Goal: Task Accomplishment & Management: Manage account settings

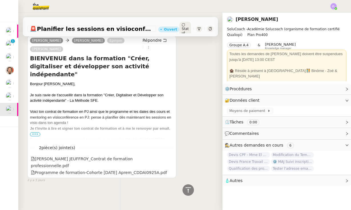
scroll to position [298, 0]
click at [37, 133] on span "•••" at bounding box center [35, 135] width 10 height 4
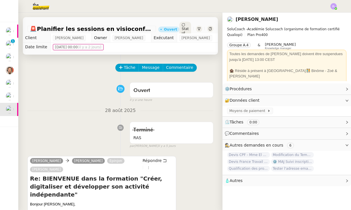
scroll to position [0, 0]
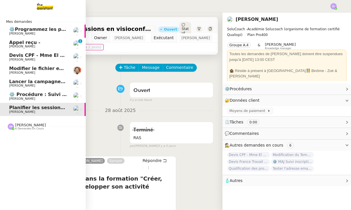
click at [30, 30] on span "⚙️Programmez les posts Linkedin" at bounding box center [52, 29] width 86 height 5
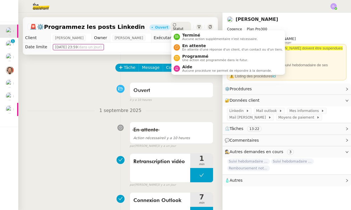
click at [183, 27] on span "Statut" at bounding box center [178, 29] width 11 height 4
click at [190, 77] on div "Tâche Message Commentaire" at bounding box center [165, 71] width 98 height 14
click at [189, 66] on span "Commentaire" at bounding box center [179, 67] width 27 height 7
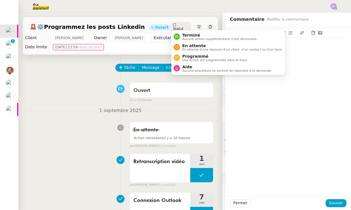
click at [183, 27] on span "Statut" at bounding box center [178, 29] width 11 height 4
click at [188, 71] on span "Aucune procédure ne permet de répondre à la demande." at bounding box center [227, 70] width 90 height 3
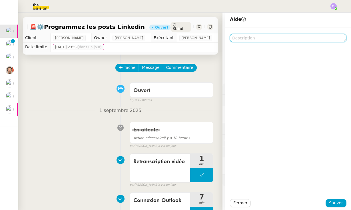
click at [240, 36] on textarea at bounding box center [288, 38] width 117 height 8
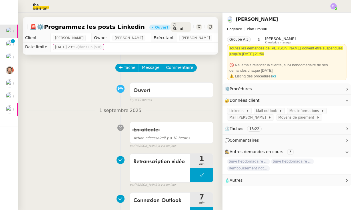
click at [247, 2] on div at bounding box center [175, 6] width 323 height 13
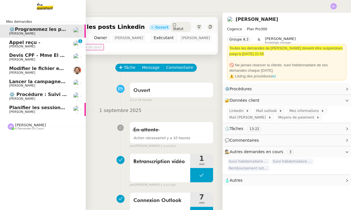
click at [30, 127] on span "6 demandes en cours" at bounding box center [29, 128] width 29 height 3
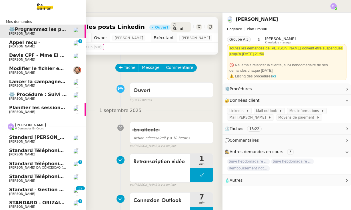
click at [48, 166] on span "[PERSON_NAME] DA CONCEICAO (thermisure)" at bounding box center [45, 168] width 73 height 4
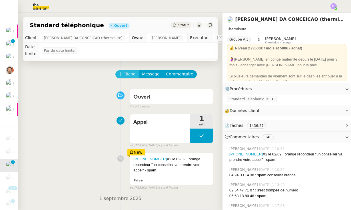
click at [122, 73] on icon at bounding box center [121, 74] width 4 height 4
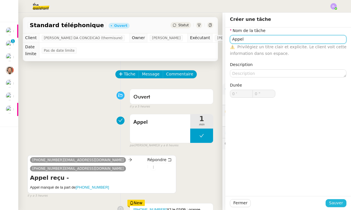
type input "Appel"
click at [337, 202] on span "Sauver" at bounding box center [336, 203] width 14 height 7
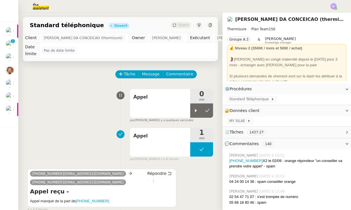
drag, startPoint x: 198, startPoint y: 114, endPoint x: 154, endPoint y: 122, distance: 45.4
click at [198, 114] on div at bounding box center [195, 110] width 11 height 14
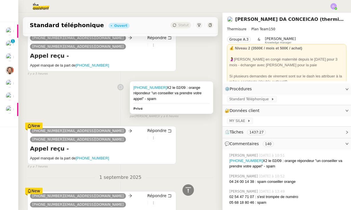
scroll to position [232, 0]
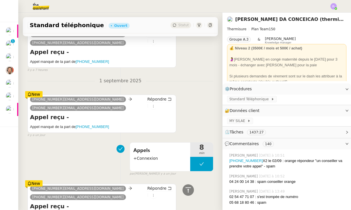
click at [28, 93] on icon at bounding box center [29, 94] width 3 height 4
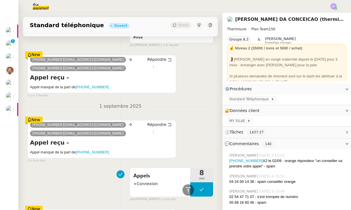
scroll to position [157, 0]
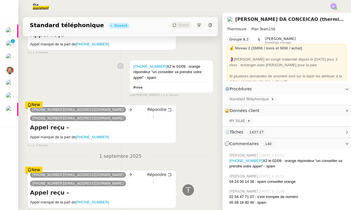
click at [36, 105] on div "New" at bounding box center [33, 104] width 17 height 6
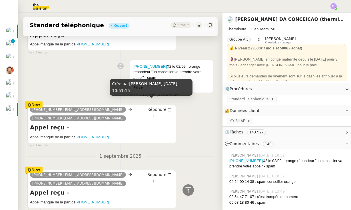
scroll to position [74, 0]
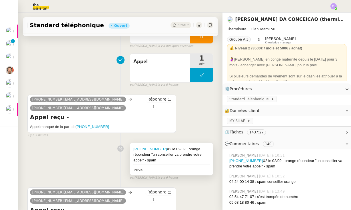
drag, startPoint x: 162, startPoint y: 160, endPoint x: 135, endPoint y: 145, distance: 31.2
click at [135, 145] on div "[PHONE_NUMBER] le 02/09 : orange répondeur "un conseiller va prendre votre appe…" at bounding box center [171, 159] width 83 height 32
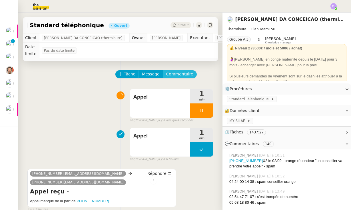
click at [182, 73] on span "Commentaire" at bounding box center [179, 74] width 27 height 7
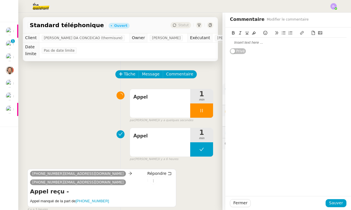
click at [251, 44] on div at bounding box center [288, 42] width 117 height 5
click at [260, 40] on div "[PHONE_NUMBER] le 02/09 : orange répondeur "un conseiller va prendre votre appe…" at bounding box center [288, 45] width 117 height 11
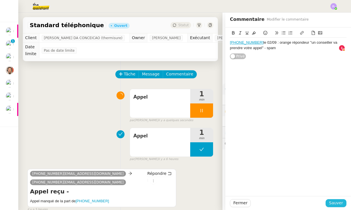
click at [335, 202] on span "Sauver" at bounding box center [336, 203] width 14 height 7
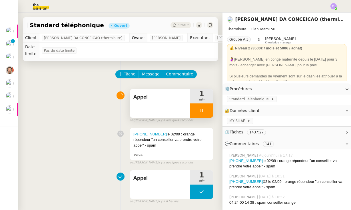
click at [194, 109] on div at bounding box center [201, 110] width 23 height 14
click at [208, 110] on icon at bounding box center [207, 110] width 5 height 5
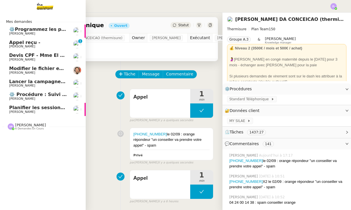
click at [22, 116] on div "[PERSON_NAME] 6 demandes en cours" at bounding box center [43, 124] width 86 height 17
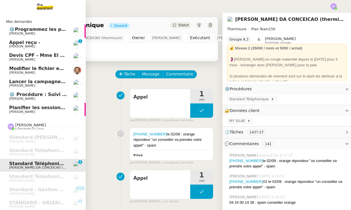
click at [23, 112] on link "Planifier les sessions en visioconférence [PERSON_NAME]" at bounding box center [43, 109] width 86 height 13
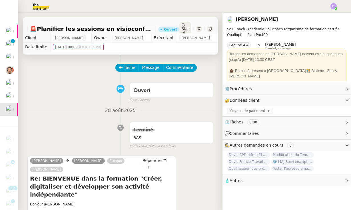
scroll to position [0, 0]
click at [127, 73] on div "Tâche Message Commentaire" at bounding box center [165, 71] width 98 height 14
click at [127, 70] on span "Tâche" at bounding box center [130, 67] width 12 height 7
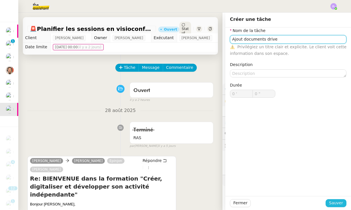
type input "Ajout documents drive"
click at [338, 204] on span "Sauver" at bounding box center [336, 203] width 14 height 7
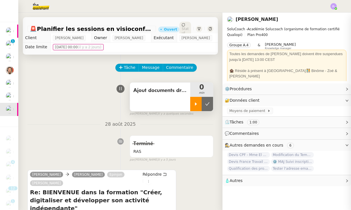
click at [195, 105] on icon at bounding box center [196, 103] width 2 height 3
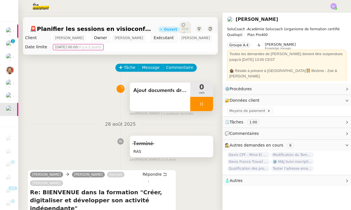
scroll to position [129, 0]
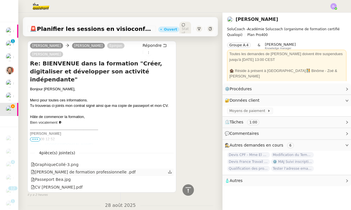
click at [168, 172] on icon at bounding box center [170, 172] width 4 height 4
click at [172, 179] on div at bounding box center [170, 179] width 5 height 7
click at [169, 179] on icon at bounding box center [170, 179] width 4 height 4
click at [171, 188] on icon at bounding box center [170, 187] width 4 height 4
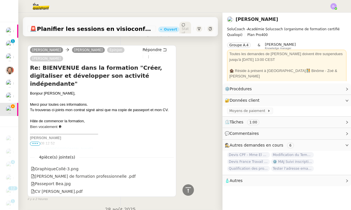
scroll to position [123, 0]
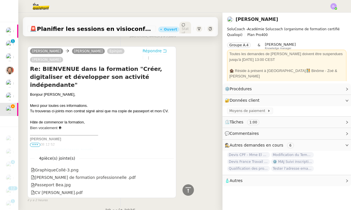
click at [151, 49] on span "Répondre" at bounding box center [152, 51] width 19 height 6
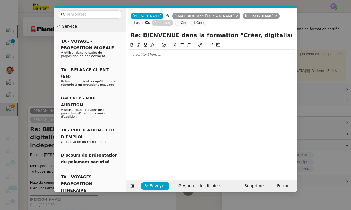
click at [45, 157] on nz-modal-container "Service TA - VOYAGE - PROPOSITION GLOBALE A utiliser dans le cadre de propositi…" at bounding box center [175, 105] width 351 height 210
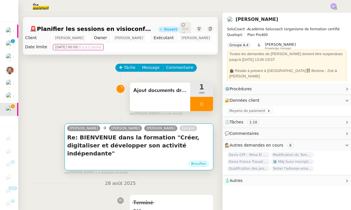
scroll to position [0, 0]
click at [102, 136] on h4 "Re: BIENVENUE dans la formation "Créer, digitaliser et développer son activité …" at bounding box center [139, 145] width 144 height 24
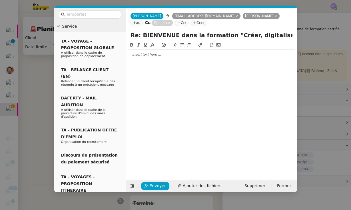
click at [155, 59] on div at bounding box center [211, 55] width 167 height 10
drag, startPoint x: 314, startPoint y: 210, endPoint x: 151, endPoint y: 54, distance: 225.0
click at [151, 54] on div at bounding box center [211, 54] width 167 height 5
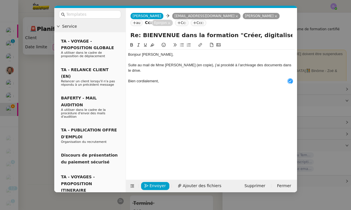
scroll to position [6, 0]
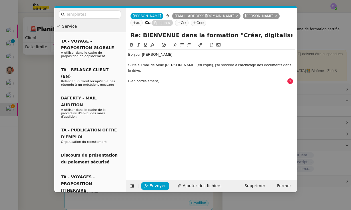
click at [31, 95] on nz-modal-container "Service TA - VOYAGE - PROPOSITION GLOBALE A utiliser dans le cadre de propositi…" at bounding box center [175, 105] width 351 height 210
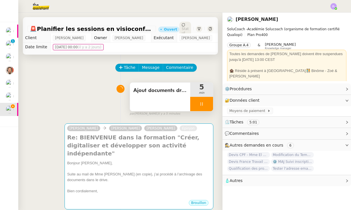
scroll to position [114, 0]
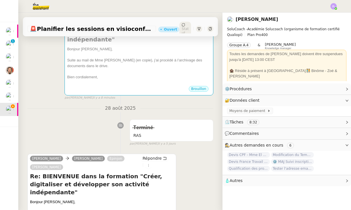
click at [48, 68] on div "[PERSON_NAME] [PERSON_NAME] Epinjon Re: BIENVENUE dans la formation "Créer, dig…" at bounding box center [120, 52] width 186 height 96
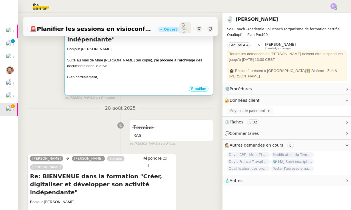
scroll to position [83, 0]
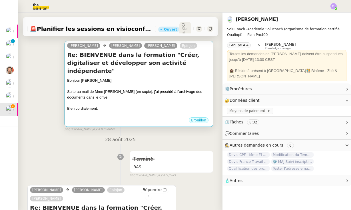
click at [132, 100] on div at bounding box center [139, 103] width 144 height 6
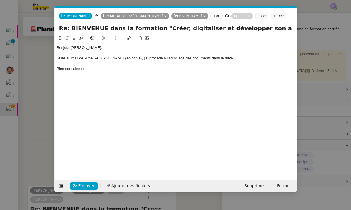
scroll to position [0, 12]
click at [227, 62] on div at bounding box center [176, 63] width 238 height 5
drag, startPoint x: 92, startPoint y: 74, endPoint x: 41, endPoint y: 71, distance: 51.8
click at [41, 71] on nz-modal-container "Service TA - VOYAGE - PROPOSITION GLOBALE A utiliser dans le cadre de propositi…" at bounding box center [175, 105] width 351 height 210
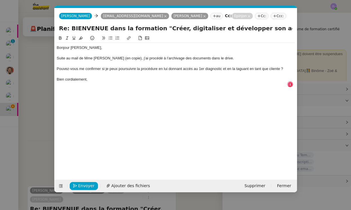
scroll to position [6, 0]
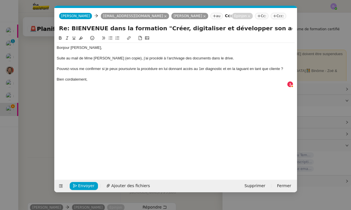
click at [57, 67] on div "Pouvez-vous me confirmer si je peux poursuivre la procédure en lui donnant accè…" at bounding box center [176, 68] width 238 height 5
click at [112, 37] on icon at bounding box center [111, 38] width 4 height 4
click at [93, 80] on div "Bien cordialement," at bounding box center [176, 79] width 238 height 5
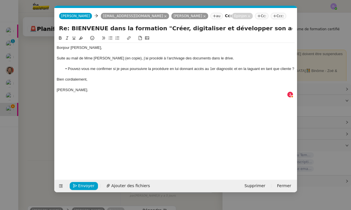
click at [215, 59] on div "Suite au mail de Mme [PERSON_NAME] (en copie), j’ai procédé à l’archivage des d…" at bounding box center [176, 58] width 238 height 5
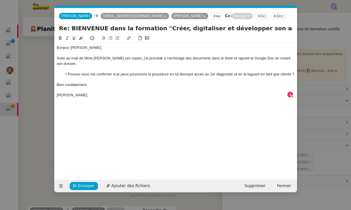
click at [164, 17] on icon at bounding box center [165, 16] width 3 height 3
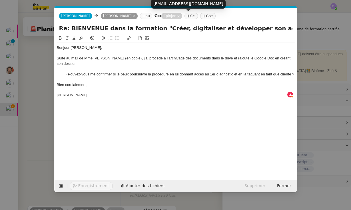
click at [180, 15] on icon at bounding box center [178, 16] width 3 height 3
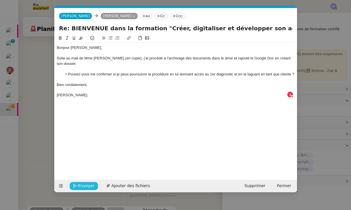
click at [89, 186] on span "Envoyer" at bounding box center [86, 186] width 16 height 7
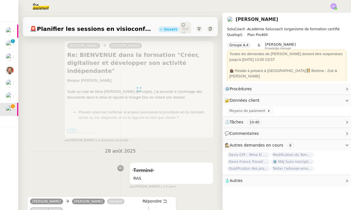
scroll to position [0, 0]
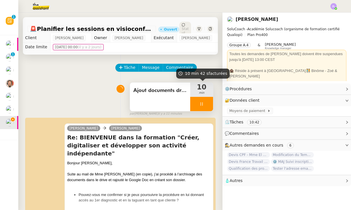
click at [196, 103] on div at bounding box center [201, 104] width 23 height 14
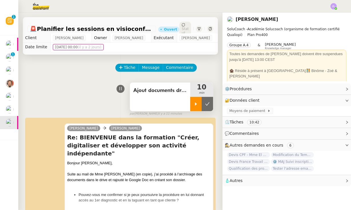
click at [210, 103] on button at bounding box center [207, 104] width 11 height 14
click at [174, 96] on div "Ajout documents drive" at bounding box center [160, 97] width 60 height 29
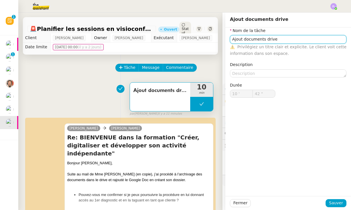
click at [308, 39] on input "Ajout documents drive" at bounding box center [288, 39] width 117 height 8
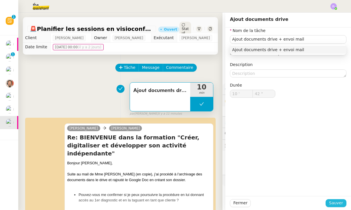
click at [339, 204] on span "Sauver" at bounding box center [336, 203] width 14 height 7
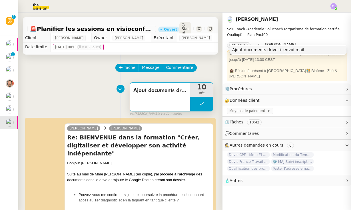
type input "Ajout documents drive + envoi mail"
type input "10 '"
type input "42 ""
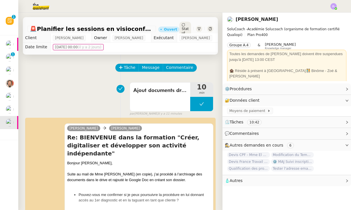
click at [186, 28] on div "Statut" at bounding box center [185, 29] width 12 height 14
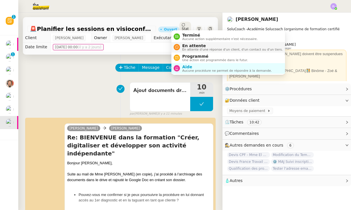
click at [188, 46] on span "En attente" at bounding box center [232, 45] width 101 height 5
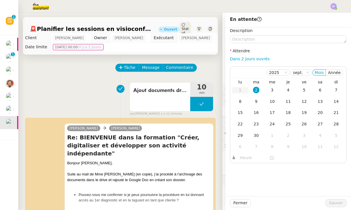
click at [255, 55] on div "Description Attendre Dans 2 jours ouvrés [DATE] Mois Année lu ma me je ve sa di…" at bounding box center [288, 95] width 117 height 136
click at [258, 58] on link "Dans 2 jours ouvrés" at bounding box center [250, 59] width 40 height 5
type input "07:00"
click at [335, 205] on span "Sauver" at bounding box center [336, 203] width 14 height 7
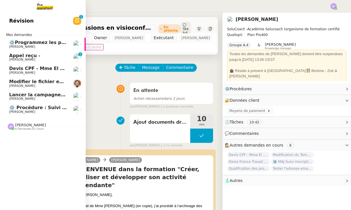
click at [30, 107] on span "⚙️ Procédure : Suivi des alternants - dynamique" at bounding box center [71, 107] width 124 height 5
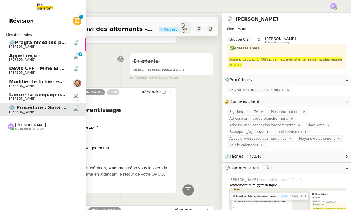
click at [31, 121] on span "[PERSON_NAME] 6 demandes en cours" at bounding box center [45, 124] width 86 height 12
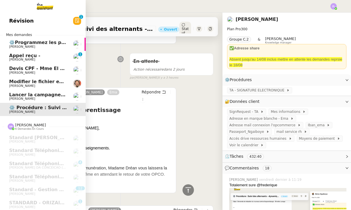
click at [39, 110] on span "[PERSON_NAME]" at bounding box center [38, 111] width 58 height 3
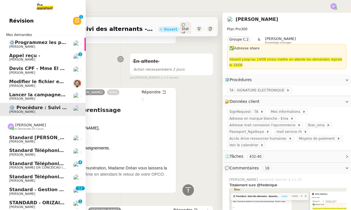
click at [33, 179] on span "[PERSON_NAME]" at bounding box center [22, 181] width 26 height 4
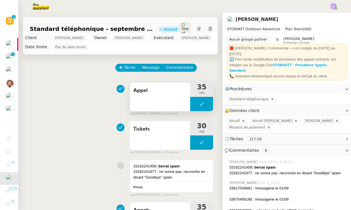
scroll to position [0, 0]
click at [194, 111] on button at bounding box center [201, 104] width 23 height 14
click at [194, 106] on icon at bounding box center [196, 104] width 5 height 5
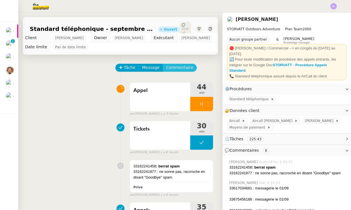
click at [173, 71] on span "Commentaire" at bounding box center [179, 67] width 27 height 7
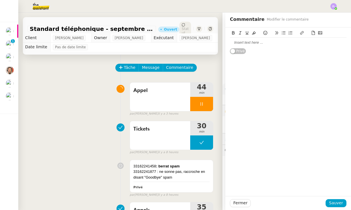
click at [245, 44] on div at bounding box center [288, 42] width 117 height 5
click at [340, 201] on span "Sauver" at bounding box center [336, 203] width 14 height 7
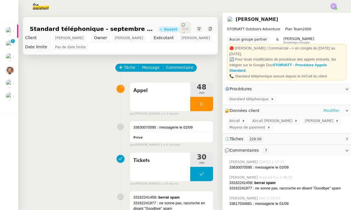
click at [333, 107] on link "Modifier" at bounding box center [332, 110] width 16 height 7
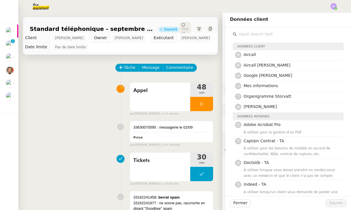
click at [245, 207] on div "Fermer Sauver" at bounding box center [288, 203] width 126 height 14
click at [240, 201] on span "Fermer" at bounding box center [240, 203] width 14 height 7
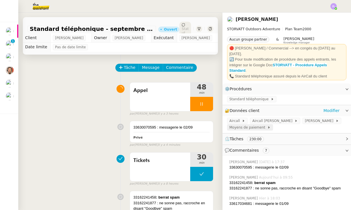
click at [256, 126] on span "Moyens de paiement" at bounding box center [248, 128] width 38 height 6
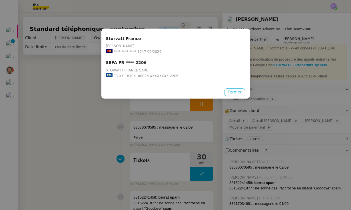
click at [234, 94] on span "Fermer" at bounding box center [235, 92] width 14 height 7
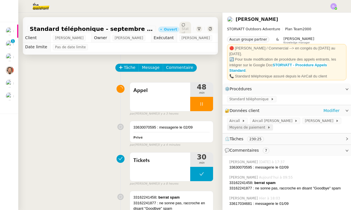
click at [256, 125] on span "Moyens de paiement" at bounding box center [248, 128] width 38 height 6
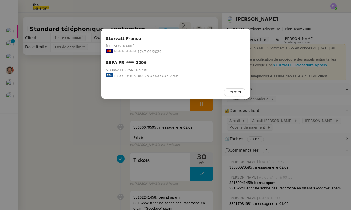
click at [157, 77] on span "FR XX 18106 00023 XXXXXXXX 2206" at bounding box center [146, 76] width 65 height 6
click at [229, 91] on span "Fermer" at bounding box center [235, 92] width 14 height 7
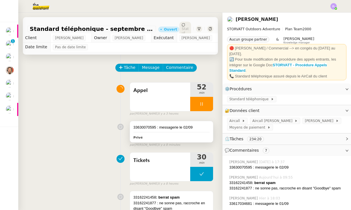
click at [194, 130] on div "33630070595 : messagerie le 02/09" at bounding box center [171, 128] width 76 height 6
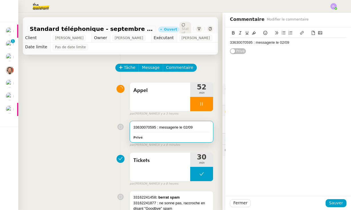
click at [292, 43] on div "33630070595 : messagerie le 02/09" at bounding box center [288, 42] width 117 height 5
click at [299, 42] on div "33630070595 : messagerie le 02/09" at bounding box center [288, 42] width 117 height 5
copy div "messagerie le 02/09"
click at [261, 52] on div "33675456188 :" at bounding box center [288, 53] width 117 height 5
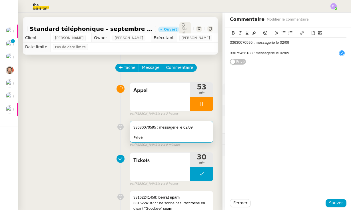
scroll to position [3, 0]
click at [335, 201] on span "Sauver" at bounding box center [336, 203] width 14 height 7
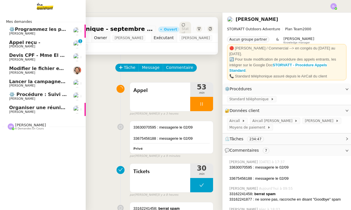
click at [15, 108] on span "Organiser une réunion en visio avec [PERSON_NAME]" at bounding box center [77, 107] width 137 height 5
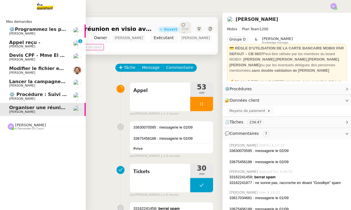
click at [15, 108] on span "Organiser une réunion en visio avec [PERSON_NAME]" at bounding box center [77, 107] width 137 height 5
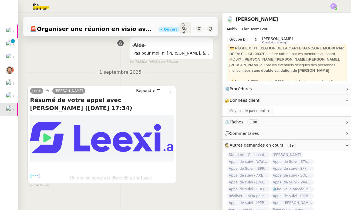
scroll to position [119, 0]
click at [33, 174] on span "•••" at bounding box center [35, 176] width 10 height 4
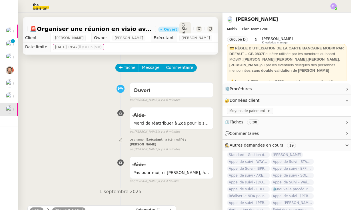
scroll to position [0, 0]
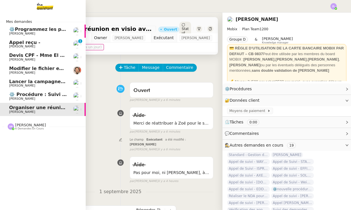
click at [15, 124] on span "[PERSON_NAME]" at bounding box center [30, 125] width 31 height 4
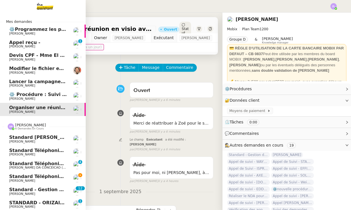
click at [42, 174] on span "Standard téléphonique - septembre 2025" at bounding box center [62, 176] width 107 height 5
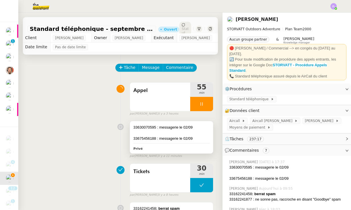
click at [195, 136] on div at bounding box center [171, 133] width 76 height 6
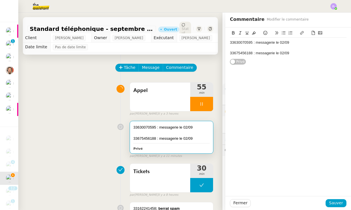
click at [295, 51] on div "33675456188 : messagerie le 02/09" at bounding box center [288, 53] width 117 height 5
click at [252, 62] on div "33678804865:" at bounding box center [288, 63] width 117 height 5
click at [263, 62] on div "33678804865 :" at bounding box center [288, 63] width 117 height 5
click at [336, 201] on span "Sauver" at bounding box center [336, 203] width 14 height 7
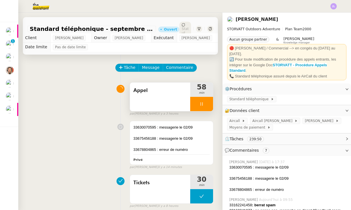
click at [191, 110] on div at bounding box center [201, 104] width 23 height 14
click at [208, 106] on icon at bounding box center [207, 104] width 5 height 5
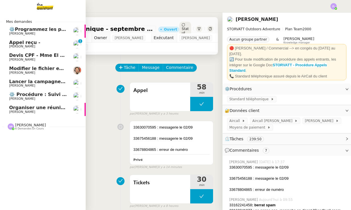
click at [33, 127] on span "6 demandes en cours" at bounding box center [29, 128] width 29 height 3
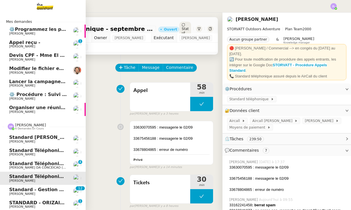
click at [48, 198] on link "STANDARD - ORIZAIR - [DATE] [PERSON_NAME] 0 1 2 3 4 5 6 7 8 9" at bounding box center [43, 204] width 86 height 13
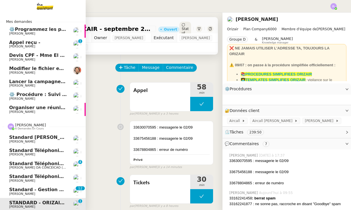
click at [45, 192] on span "[PERSON_NAME]" at bounding box center [38, 193] width 58 height 3
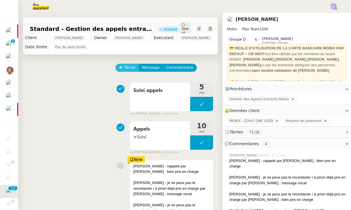
click at [121, 68] on icon at bounding box center [121, 67] width 0 height 3
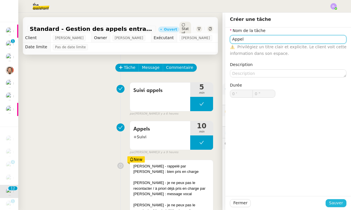
type input "Appel"
click at [334, 203] on span "Sauver" at bounding box center [336, 203] width 14 height 7
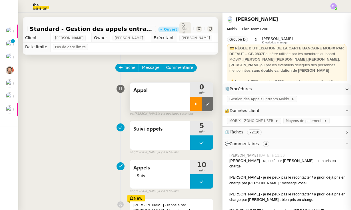
click at [197, 101] on div at bounding box center [195, 104] width 11 height 14
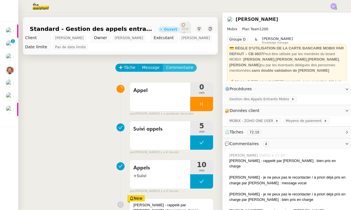
click at [169, 67] on span "Commentaire" at bounding box center [179, 67] width 27 height 7
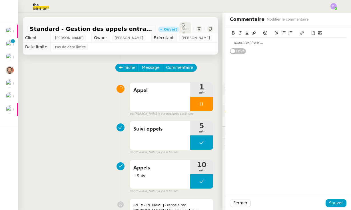
click at [234, 43] on div at bounding box center [288, 42] width 117 height 5
drag, startPoint x: 328, startPoint y: 208, endPoint x: 335, endPoint y: 205, distance: 8.0
click at [335, 205] on span "Sauver" at bounding box center [336, 203] width 14 height 7
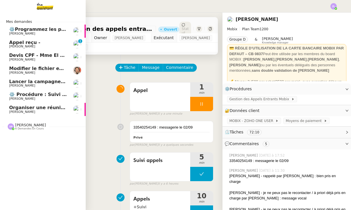
click at [49, 108] on span "Organiser une réunion en visio avec [PERSON_NAME]" at bounding box center [77, 107] width 137 height 5
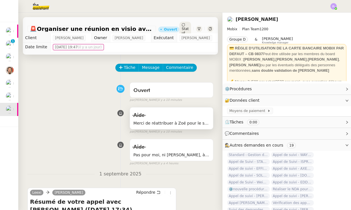
scroll to position [97, 0]
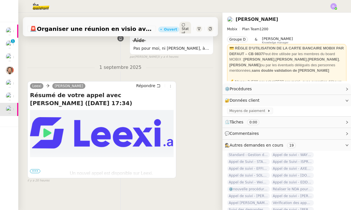
click at [35, 171] on span "•••" at bounding box center [35, 171] width 10 height 4
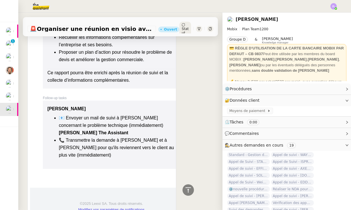
scroll to position [1156, 0]
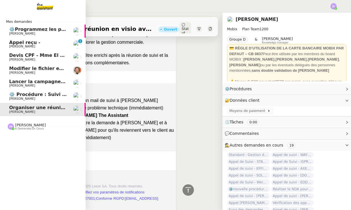
click at [23, 127] on span "6 demandes en cours" at bounding box center [29, 128] width 29 height 3
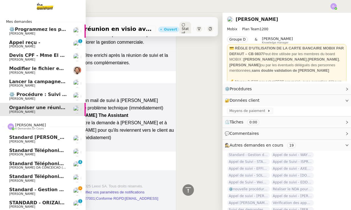
click at [45, 187] on span "Standard - Gestion des appels entrants - septembre 2025" at bounding box center [84, 189] width 150 height 5
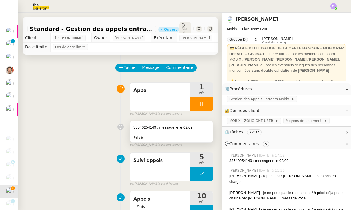
click at [197, 133] on div "33540254149 : messagerie le 02/09 Privé" at bounding box center [171, 131] width 83 height 21
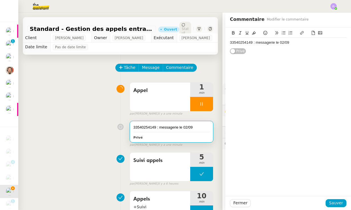
click at [296, 42] on div "33540254149 : messagerie le 02/09" at bounding box center [288, 42] width 117 height 5
click at [291, 43] on div "33540254149 : messagerie le 02/09" at bounding box center [288, 42] width 117 height 5
click at [293, 43] on div "33540254149 : messagerie le 02/09" at bounding box center [288, 42] width 117 height 5
click at [340, 201] on span "Sauver" at bounding box center [336, 203] width 14 height 7
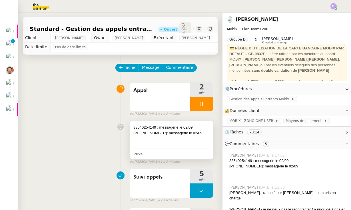
click at [171, 144] on div at bounding box center [171, 144] width 76 height 6
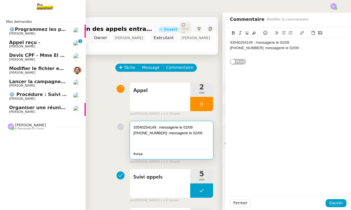
click at [4, 111] on link "Organiser une réunion en visio avec [PERSON_NAME]" at bounding box center [43, 109] width 86 height 13
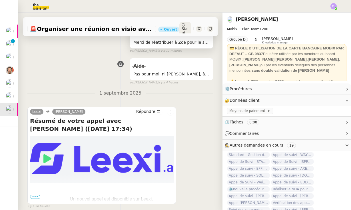
scroll to position [79, 0]
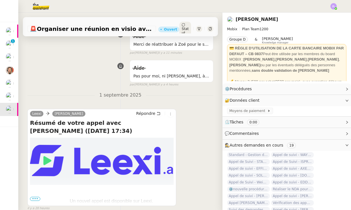
click at [38, 199] on span "•••" at bounding box center [35, 199] width 10 height 4
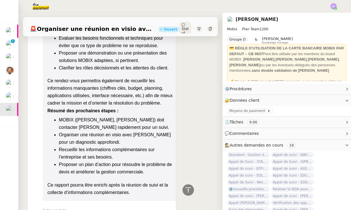
scroll to position [1115, 0]
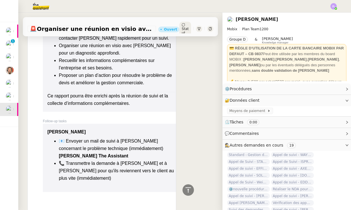
click at [103, 137] on li "📧 Envoyer un mail de suivi à Ramona concernant le problème technique (immédiate…" at bounding box center [117, 148] width 117 height 22
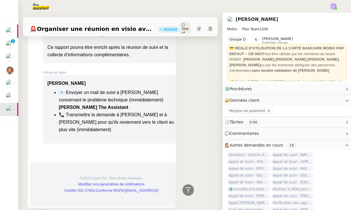
scroll to position [1164, 0]
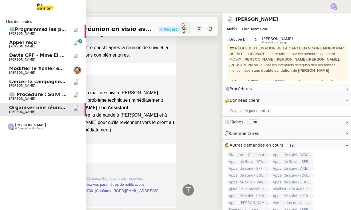
click at [16, 127] on span "6 demandes en cours" at bounding box center [29, 128] width 29 height 3
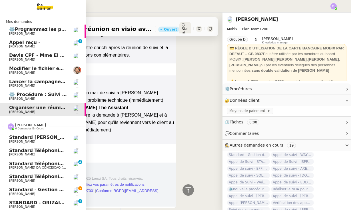
click at [36, 187] on span "Standard - Gestion des appels entrants - septembre 2025" at bounding box center [84, 189] width 150 height 5
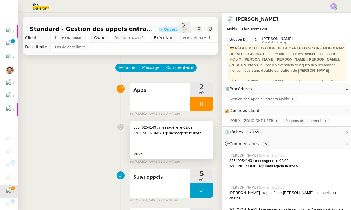
click at [200, 137] on div at bounding box center [171, 139] width 76 height 6
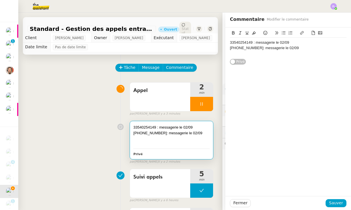
click at [298, 49] on div "[PHONE_NUMBER]: messagerie le 02/09" at bounding box center [288, 47] width 117 height 5
click at [337, 204] on span "Sauver" at bounding box center [336, 203] width 14 height 7
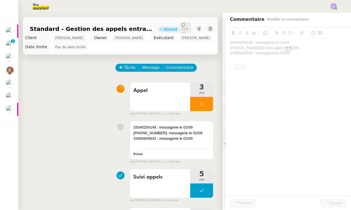
click at [336, 207] on div "[PERSON_NAME] - je ne peux pas le recontacter / à priori déjà pris en charge pa…" at bounding box center [287, 212] width 117 height 11
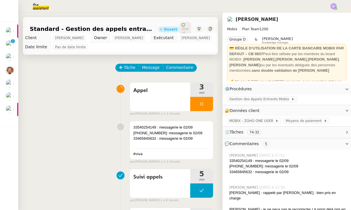
click at [11, 107] on img at bounding box center [10, 109] width 8 height 8
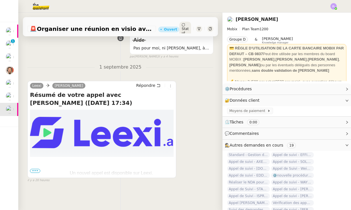
scroll to position [107, 0]
click at [35, 171] on span "•••" at bounding box center [35, 171] width 10 height 4
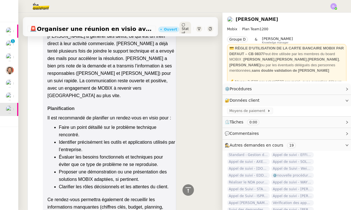
scroll to position [911, 0]
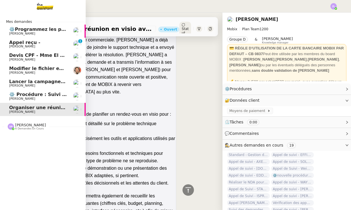
click at [18, 127] on span "6 demandes en cours" at bounding box center [29, 128] width 29 height 3
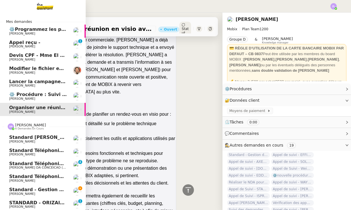
click at [42, 187] on span "Standard - Gestion des appels entrants - septembre 2025" at bounding box center [84, 189] width 150 height 5
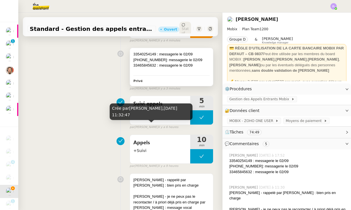
click at [189, 73] on div at bounding box center [171, 71] width 76 height 6
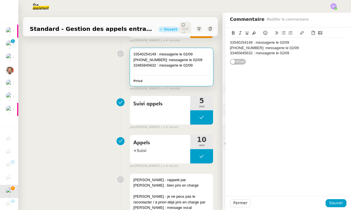
click at [293, 53] on div "33465845632 : messagerie le 02/09" at bounding box center [288, 53] width 117 height 5
click at [238, 57] on div at bounding box center [288, 58] width 117 height 5
click at [341, 203] on span "Sauver" at bounding box center [336, 203] width 14 height 7
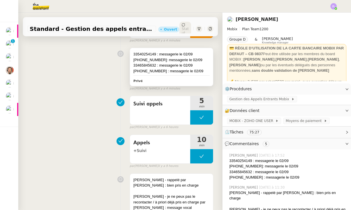
click at [206, 67] on div "33465845632 : messagerie le 02/09" at bounding box center [171, 66] width 76 height 6
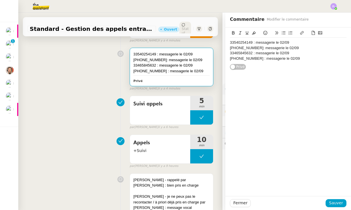
click at [295, 57] on div "[PHONE_NUMBER] : messagerie le 02/09" at bounding box center [288, 58] width 117 height 5
click at [336, 203] on span "Sauver" at bounding box center [336, 203] width 14 height 7
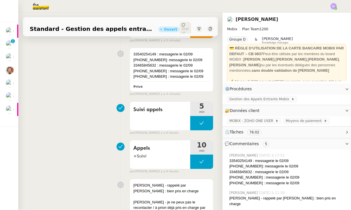
click at [339, 207] on div at bounding box center [287, 210] width 117 height 6
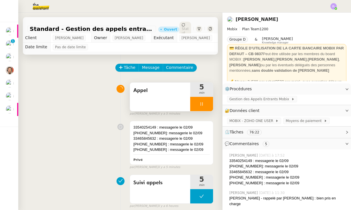
scroll to position [0, 0]
click at [197, 109] on div at bounding box center [201, 104] width 23 height 14
click at [206, 104] on icon at bounding box center [207, 104] width 5 height 5
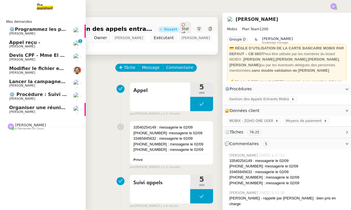
click at [16, 107] on span "Organiser une réunion en visio avec [PERSON_NAME]" at bounding box center [77, 107] width 137 height 5
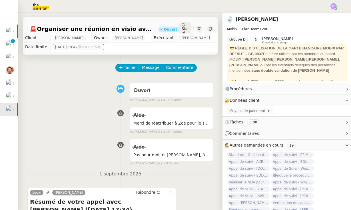
scroll to position [104, 0]
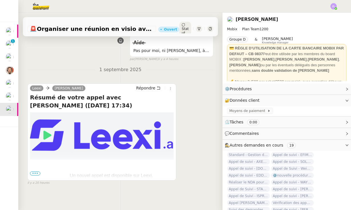
click at [36, 172] on span "•••" at bounding box center [35, 173] width 10 height 4
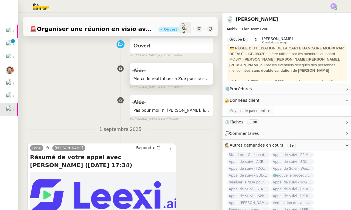
scroll to position [14, 0]
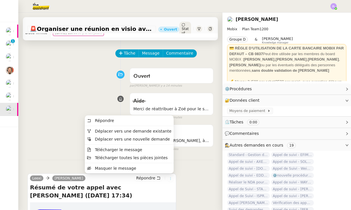
click at [170, 177] on icon at bounding box center [170, 178] width 3 height 3
click at [137, 130] on span "Déplacer vers une demande existante" at bounding box center [133, 131] width 77 height 5
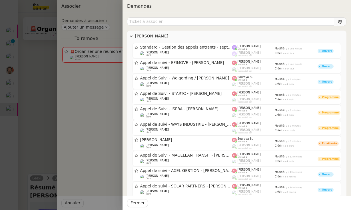
scroll to position [0, 0]
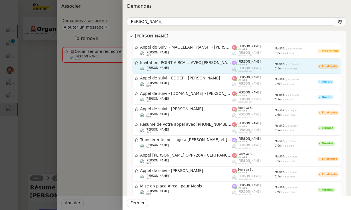
type input "[PERSON_NAME]"
click at [198, 65] on div "Invitation: POINT AIRCALL AVEC [PERSON_NAME] [CLT] MOBIX - [DATE] 11am - 12pm (…" at bounding box center [186, 65] width 92 height 11
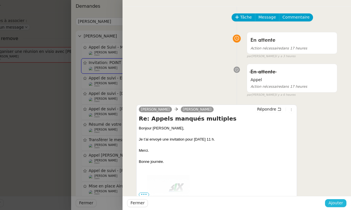
click at [336, 201] on span "Ajouter" at bounding box center [336, 203] width 15 height 7
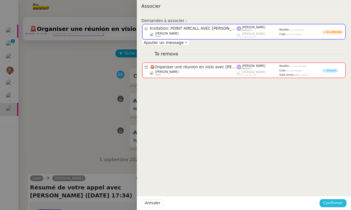
click at [328, 204] on span "Confirmer" at bounding box center [333, 203] width 20 height 7
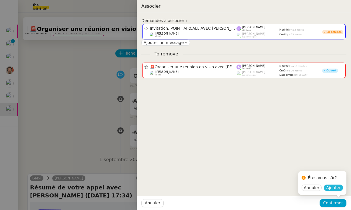
click at [336, 186] on span "Ajouter" at bounding box center [333, 188] width 15 height 6
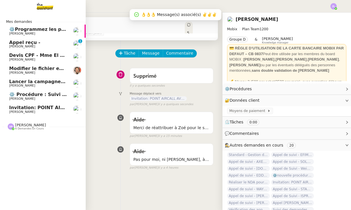
click at [21, 108] on span "Invitation: POINT AIRCALL AVEC [PERSON_NAME] [CLT] MOBIX - [DATE] 11am - 12pm (…" at bounding box center [171, 107] width 325 height 5
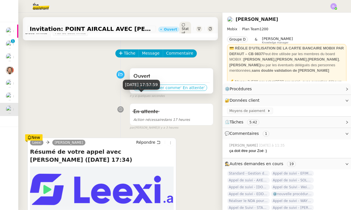
click at [187, 89] on span "' En attente'" at bounding box center [192, 88] width 24 height 6
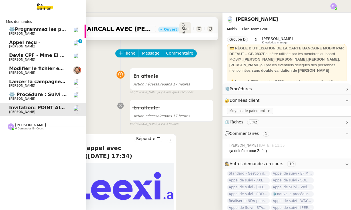
click at [22, 96] on span "⚙️ Procédure : Suivi des alternants - dynamique" at bounding box center [71, 94] width 124 height 5
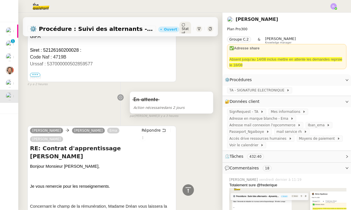
scroll to position [263, 0]
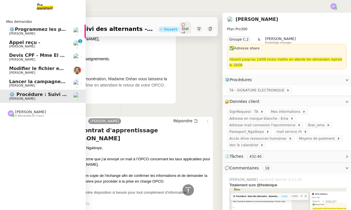
click at [26, 80] on span "Lancer la campagne de prospection" at bounding box center [55, 81] width 92 height 5
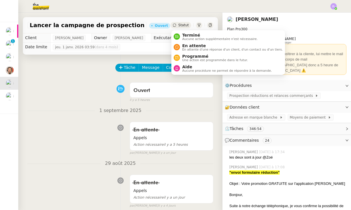
click at [181, 25] on span "Statut" at bounding box center [183, 25] width 11 height 4
click at [187, 50] on span "En attente d'une réponse d'un client, d'un contact ou d'un tiers." at bounding box center [232, 49] width 101 height 3
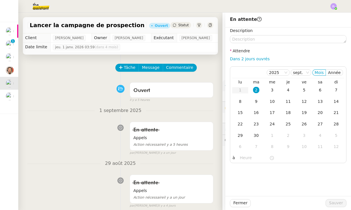
click at [252, 56] on div "Dans 2 jours ouvrés" at bounding box center [288, 59] width 117 height 7
click at [257, 61] on link "Dans 2 jours ouvrés" at bounding box center [250, 59] width 40 height 5
click at [272, 90] on div "3" at bounding box center [272, 90] width 6 height 6
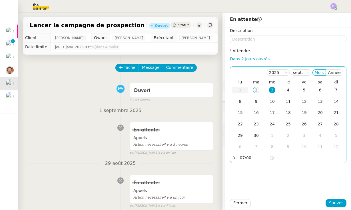
click at [240, 158] on input "07:00" at bounding box center [254, 158] width 29 height 7
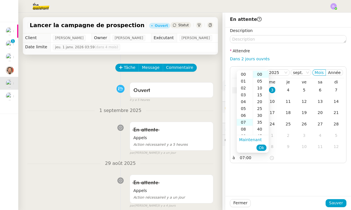
scroll to position [48, 0]
click at [242, 116] on div "13" at bounding box center [245, 115] width 16 height 7
click at [244, 115] on ul "00 01 02 03 04 05 06 07 08 09 10 11 12 13 14 15 16 17 18 19 20 21 22 23" at bounding box center [245, 103] width 16 height 64
click at [244, 82] on div "14" at bounding box center [245, 81] width 16 height 7
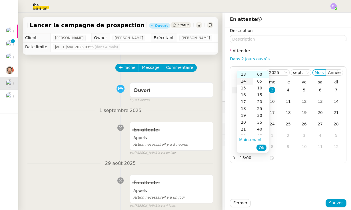
type input "14:00"
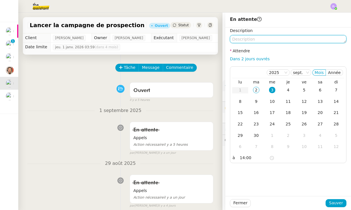
click at [238, 37] on textarea at bounding box center [288, 39] width 117 height 8
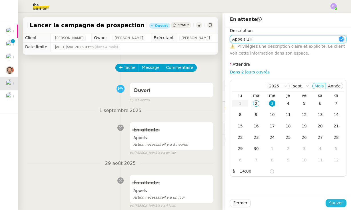
type textarea "Appels 1H"
click at [340, 205] on span "Sauver" at bounding box center [336, 203] width 14 height 7
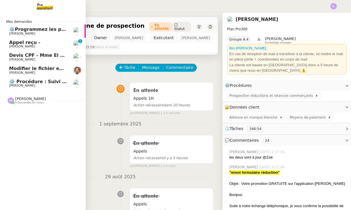
click at [16, 72] on span "[PERSON_NAME]" at bounding box center [22, 73] width 26 height 4
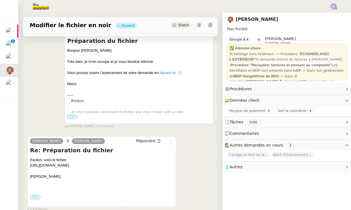
scroll to position [103, 0]
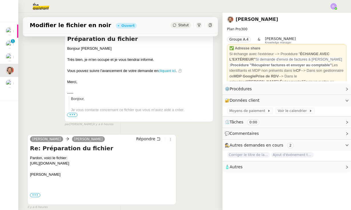
click at [43, 162] on div "Pardon, voici le fichier: [URL][DOMAIN_NAME]" at bounding box center [102, 160] width 144 height 11
click at [54, 129] on div "[PERSON_NAME] [PERSON_NAME] Re: Préparation du fichier Re: Préparation du fichi…" at bounding box center [120, 169] width 186 height 80
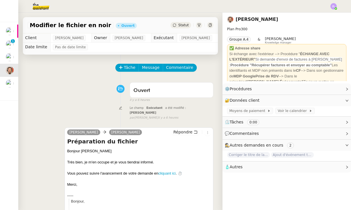
scroll to position [0, 0]
click at [183, 23] on div "Statut" at bounding box center [181, 25] width 21 height 6
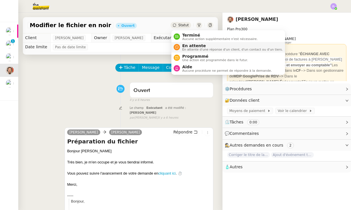
click at [190, 45] on span "En attente" at bounding box center [232, 45] width 101 height 5
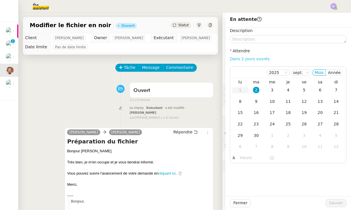
click at [247, 58] on link "Dans 2 jours ouvrés" at bounding box center [250, 59] width 40 height 5
type input "07:00"
click at [271, 88] on div "3" at bounding box center [272, 90] width 6 height 6
click at [339, 201] on span "Sauver" at bounding box center [336, 203] width 14 height 7
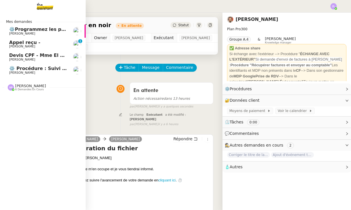
click at [40, 47] on span "[PERSON_NAME]" at bounding box center [38, 46] width 58 height 3
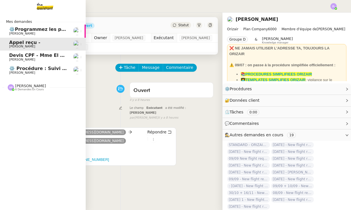
click at [15, 32] on span "[PERSON_NAME]" at bounding box center [22, 34] width 26 height 4
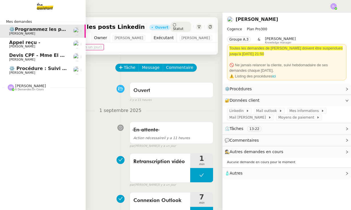
click at [33, 58] on span "[PERSON_NAME]" at bounding box center [22, 60] width 26 height 4
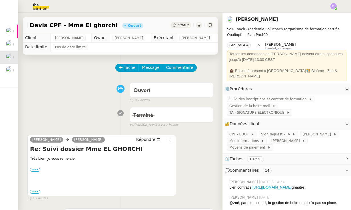
click at [182, 23] on span "Statut" at bounding box center [183, 25] width 11 height 4
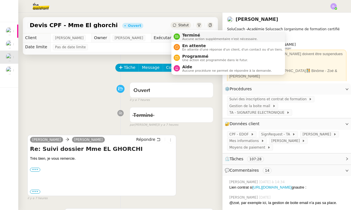
click at [186, 37] on span "Aucune action supplémentaire n'est nécessaire." at bounding box center [219, 38] width 75 height 3
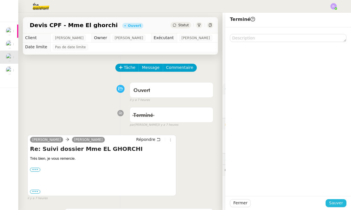
click at [340, 206] on span "Sauver" at bounding box center [336, 203] width 14 height 7
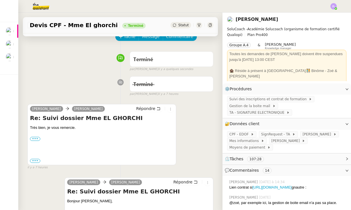
scroll to position [7, 0]
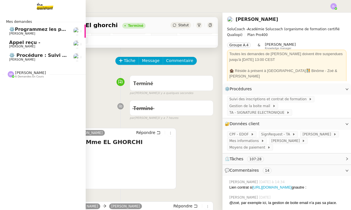
click at [16, 43] on span "Appel reçu -" at bounding box center [24, 42] width 31 height 5
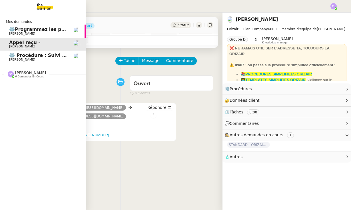
click at [26, 56] on span "⚙️ Procédure : Suivi des alternants - dynamique" at bounding box center [71, 55] width 124 height 5
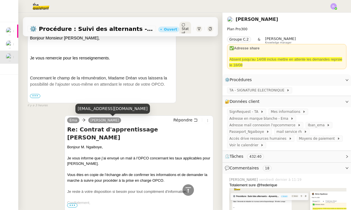
scroll to position [165, 0]
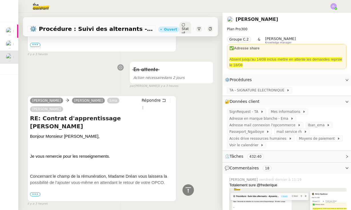
click at [34, 196] on span "•••" at bounding box center [35, 194] width 10 height 4
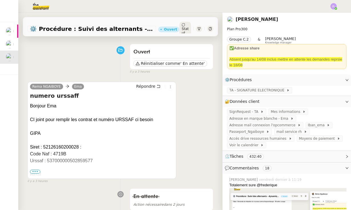
scroll to position [41, 0]
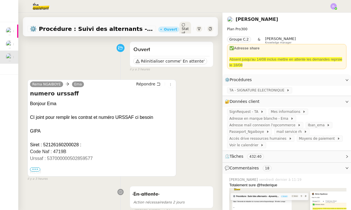
click at [36, 169] on span "•••" at bounding box center [35, 169] width 10 height 4
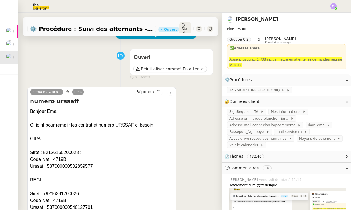
scroll to position [27, 0]
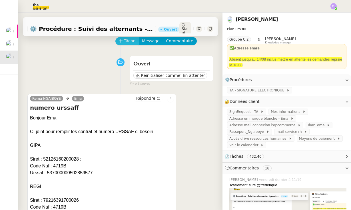
click at [128, 43] on span "Tâche" at bounding box center [130, 41] width 12 height 7
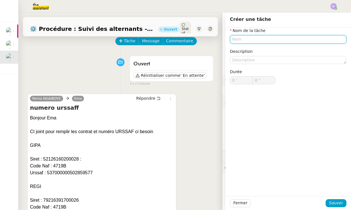
click at [251, 38] on input "text" at bounding box center [288, 39] width 117 height 8
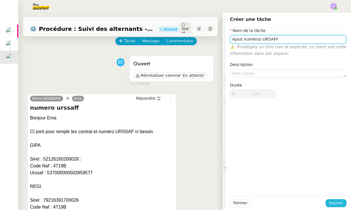
type input "Ajout numéros URSAFF"
click at [336, 200] on span "Sauver" at bounding box center [336, 203] width 14 height 7
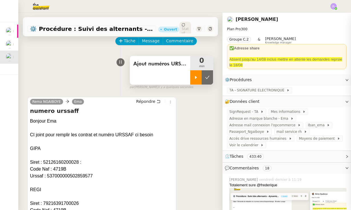
click at [197, 78] on icon at bounding box center [196, 77] width 5 height 5
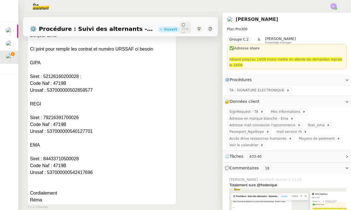
scroll to position [115, 0]
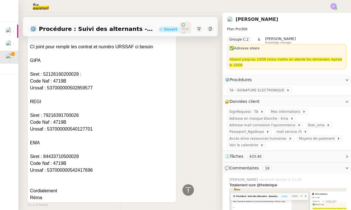
drag, startPoint x: 30, startPoint y: 60, endPoint x: 103, endPoint y: 170, distance: 132.1
click at [103, 170] on div "Bonjour Ema CI joint pour remplir les contrat et numéro URSSAF ci besoin GIPA S…" at bounding box center [102, 115] width 144 height 171
copy div "GIPA Siret : 52126160200028 : Code Naf : 4719B Urssaf : 537000000502859577 REGI…"
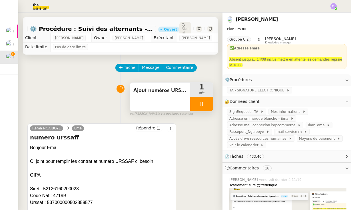
scroll to position [0, 0]
click at [183, 70] on span "Commentaire" at bounding box center [179, 67] width 27 height 7
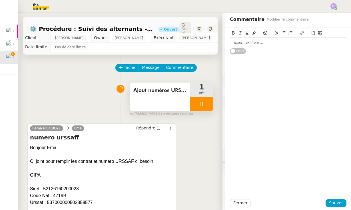
click at [233, 43] on div at bounding box center [288, 42] width 117 height 5
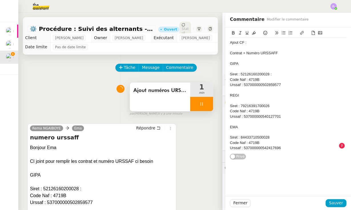
drag, startPoint x: 249, startPoint y: 43, endPoint x: 221, endPoint y: 41, distance: 28.3
click at [219, 41] on app-ticket "⚙️ Procédure : Suivi des alternants - dynamique Ouvert Statut Client [PERSON_NA…" at bounding box center [184, 111] width 333 height 197
click at [235, 33] on button at bounding box center [233, 33] width 7 height 7
click at [253, 33] on icon at bounding box center [254, 33] width 4 height 4
click at [334, 201] on span "Sauver" at bounding box center [336, 203] width 14 height 7
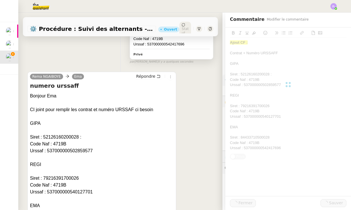
scroll to position [213, 0]
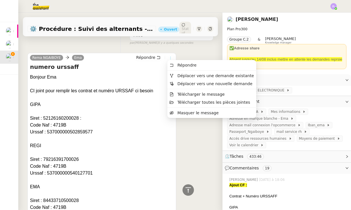
click at [169, 56] on icon at bounding box center [170, 57] width 3 height 3
click at [172, 56] on icon at bounding box center [170, 57] width 3 height 3
click at [170, 56] on icon at bounding box center [170, 57] width 3 height 3
click at [188, 77] on span "Déplacer vers une demande existante" at bounding box center [215, 75] width 77 height 5
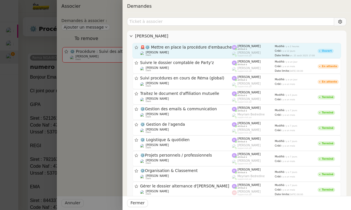
click at [178, 49] on div "🚨 ⚙️ Mettre en place la procédure d'embauche [PERSON_NAME] client" at bounding box center [186, 50] width 92 height 11
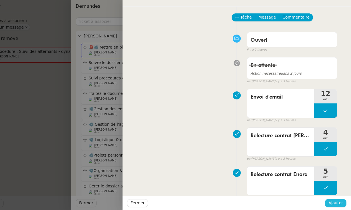
click at [332, 201] on span "Ajouter" at bounding box center [336, 203] width 15 height 7
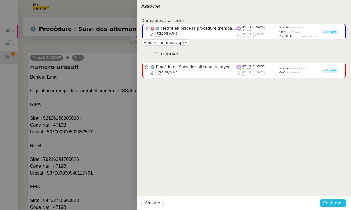
click at [338, 203] on span "Confirmer" at bounding box center [333, 203] width 20 height 7
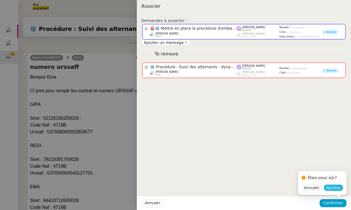
click at [334, 189] on span "Ajouter" at bounding box center [333, 188] width 15 height 6
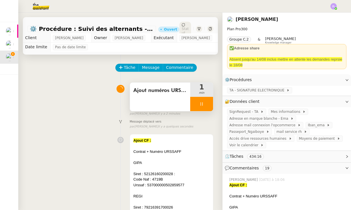
click at [196, 104] on div at bounding box center [201, 104] width 23 height 14
click at [208, 101] on button at bounding box center [207, 104] width 11 height 14
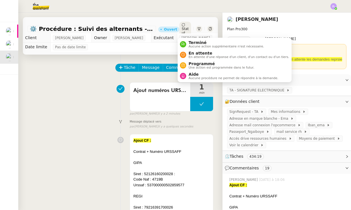
click at [184, 24] on div "Statut" at bounding box center [185, 29] width 12 height 14
click at [199, 75] on span "Aide" at bounding box center [234, 74] width 90 height 5
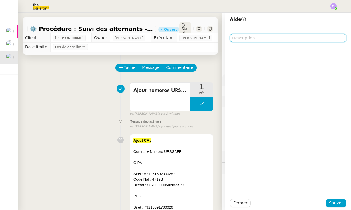
click at [258, 39] on textarea at bounding box center [288, 38] width 117 height 8
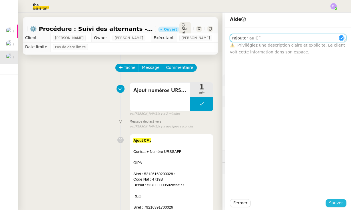
type textarea "rajouter au CF"
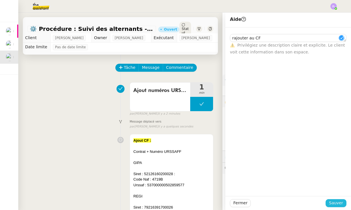
click at [336, 205] on span "Sauver" at bounding box center [336, 203] width 14 height 7
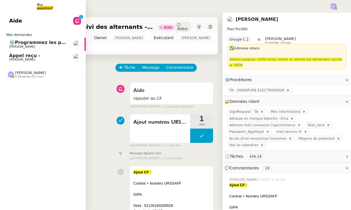
click at [31, 42] on span "⚙️Programmez les posts Linkedin" at bounding box center [52, 42] width 86 height 5
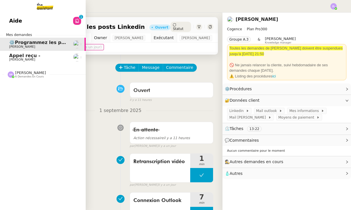
click at [36, 58] on span "[PERSON_NAME]" at bounding box center [38, 59] width 58 height 3
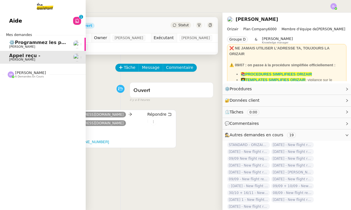
click at [22, 59] on span "[PERSON_NAME]" at bounding box center [22, 60] width 26 height 4
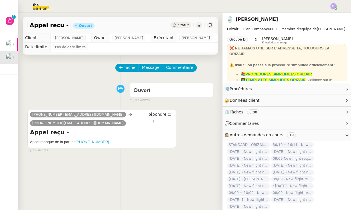
click at [334, 5] on img at bounding box center [334, 6] width 6 height 6
click at [328, 15] on li "Suivi" at bounding box center [318, 16] width 37 height 8
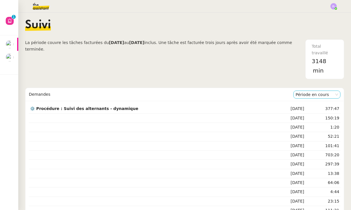
drag, startPoint x: 329, startPoint y: 11, endPoint x: 317, endPoint y: 92, distance: 81.8
click at [317, 92] on nz-select-item "Période en cours" at bounding box center [317, 94] width 43 height 7
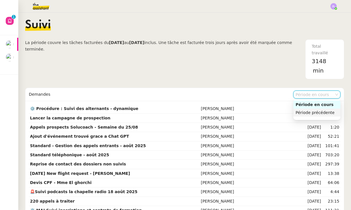
click at [318, 114] on div "Période précédente" at bounding box center [317, 112] width 43 height 5
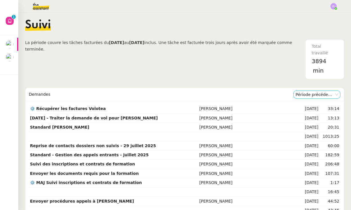
click at [315, 92] on nz-select-item "Période précédente" at bounding box center [317, 94] width 43 height 7
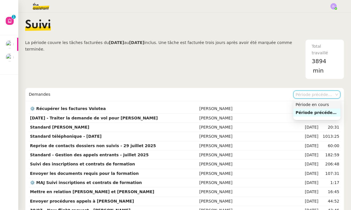
click at [316, 108] on nz-option-item "Période en cours" at bounding box center [317, 105] width 47 height 8
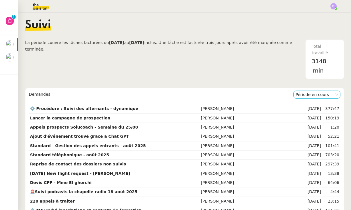
click at [310, 93] on nz-select-item "Période en cours" at bounding box center [317, 94] width 43 height 7
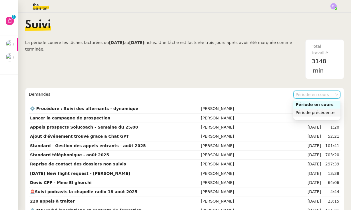
click at [312, 113] on div "Période précédente" at bounding box center [317, 112] width 43 height 5
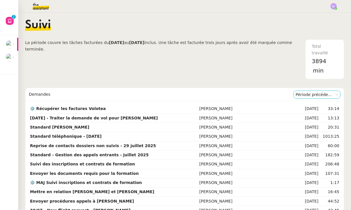
click at [315, 93] on nz-select-item "Période précédente" at bounding box center [317, 94] width 43 height 7
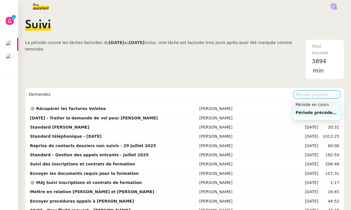
click at [314, 104] on div "Période en cours" at bounding box center [317, 104] width 43 height 5
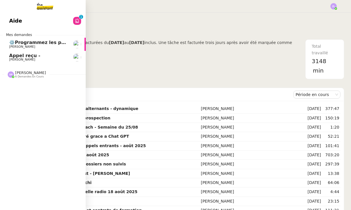
click at [16, 58] on span "[PERSON_NAME]" at bounding box center [22, 60] width 26 height 4
